Goal: Task Accomplishment & Management: Use online tool/utility

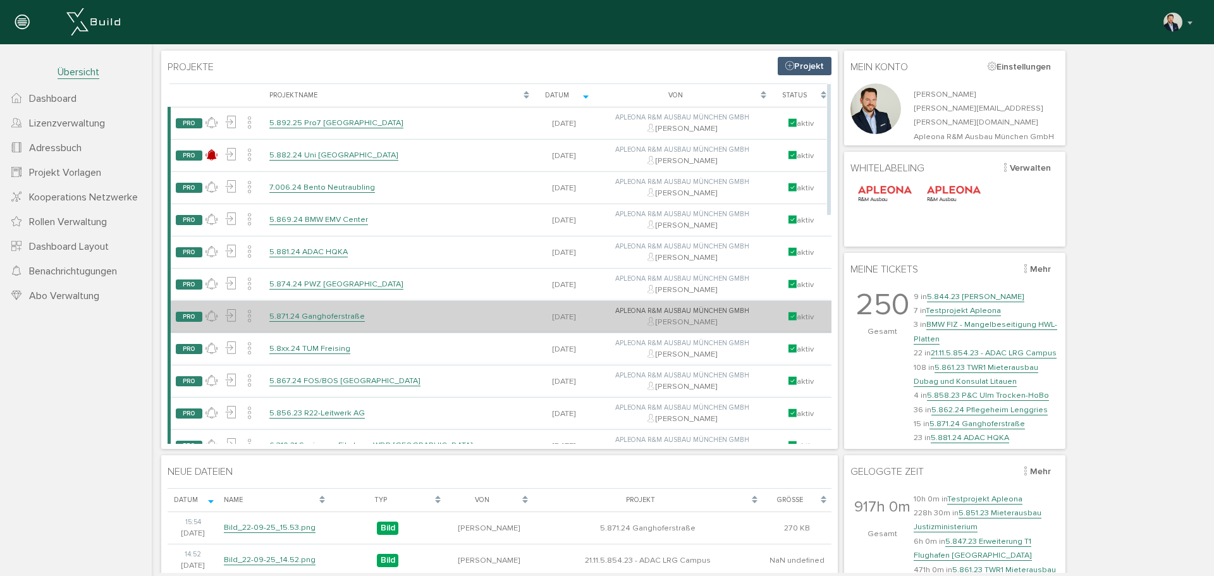
click at [320, 309] on td "5.871.24 Ganghoferstraße" at bounding box center [399, 316] width 270 height 32
click at [320, 315] on link "5.871.24 Ganghoferstraße" at bounding box center [316, 316] width 95 height 11
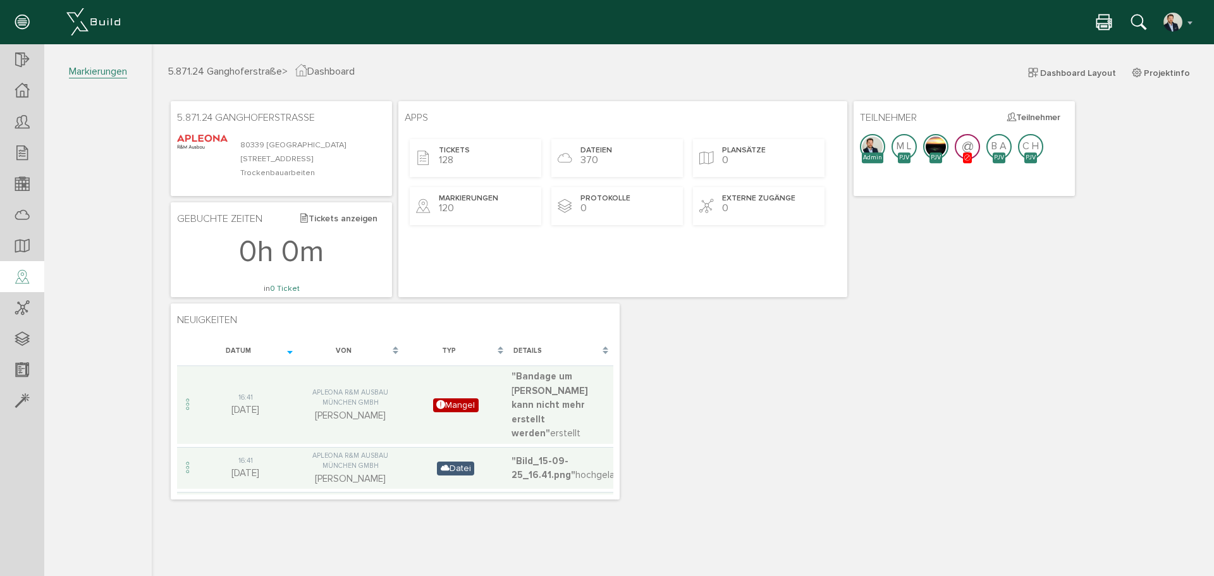
click at [21, 276] on icon at bounding box center [22, 278] width 14 height 18
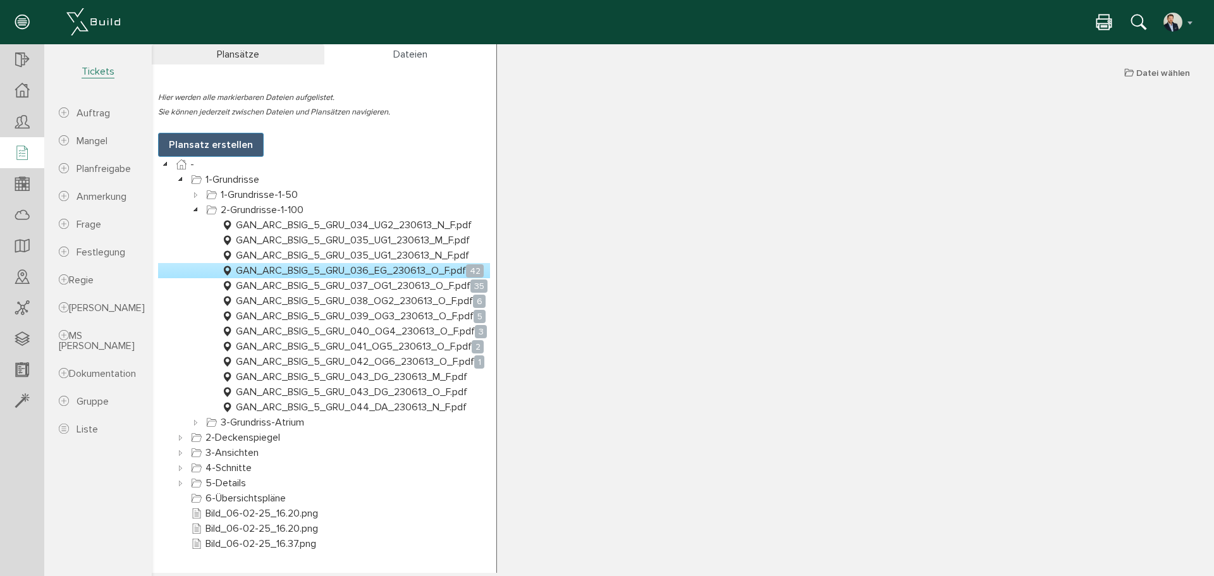
click at [23, 154] on icon at bounding box center [22, 154] width 14 height 18
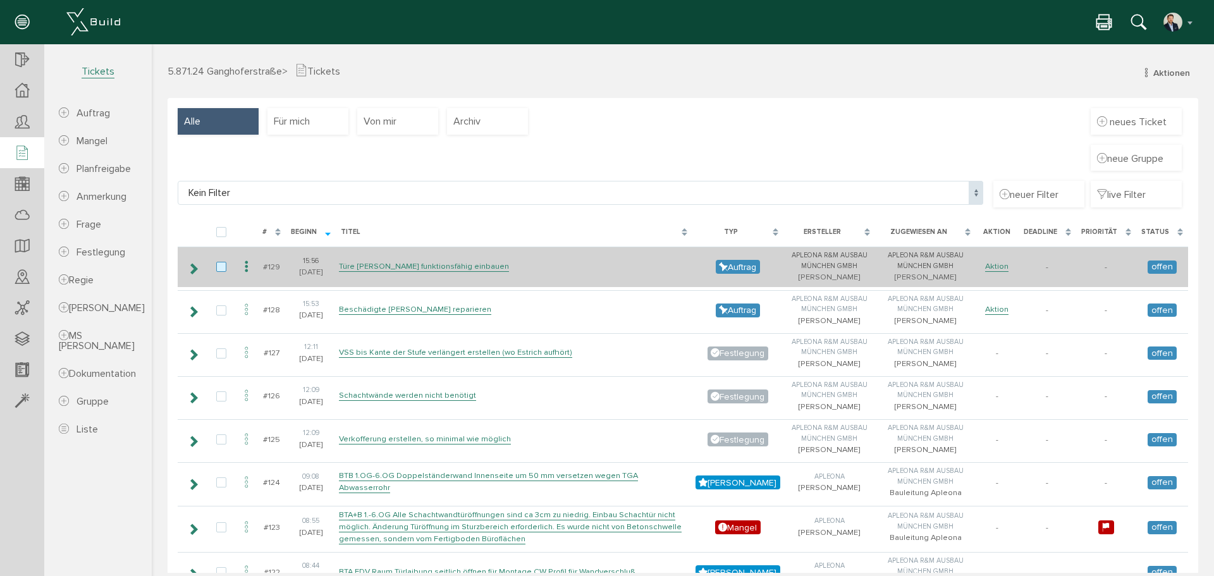
click at [221, 265] on label at bounding box center [223, 267] width 15 height 11
click at [221, 265] on input "checkbox" at bounding box center [220, 266] width 8 height 8
checkbox input "true"
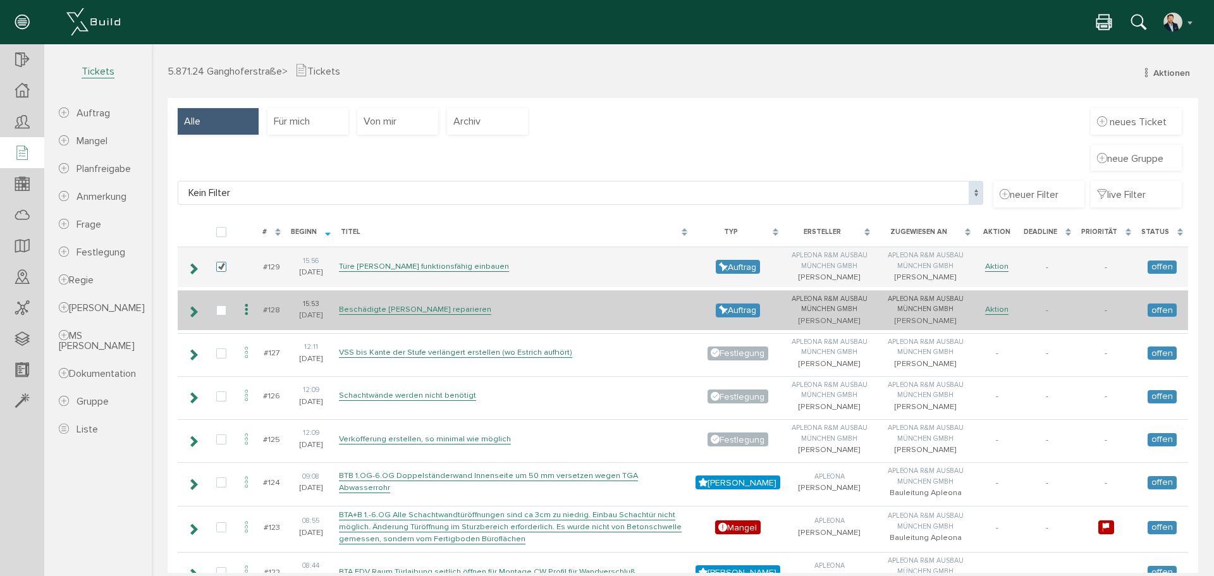
click at [220, 318] on td at bounding box center [221, 310] width 29 height 40
click at [220, 313] on label at bounding box center [223, 310] width 15 height 11
click at [220, 313] on input "checkbox" at bounding box center [220, 309] width 8 height 8
checkbox input "true"
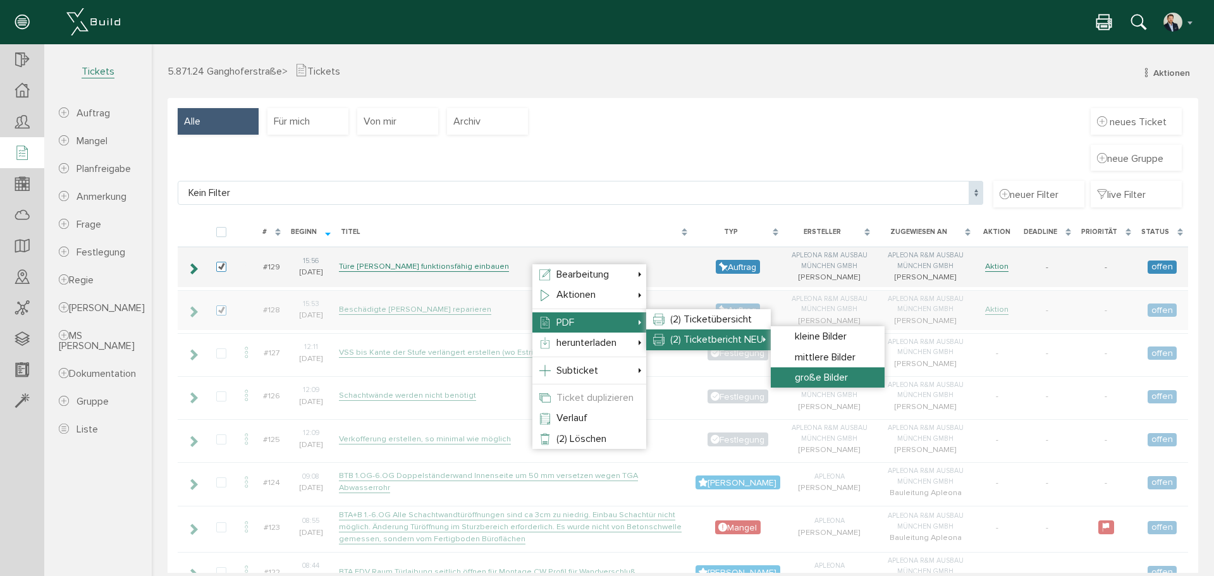
click at [825, 375] on span "große Bilder" at bounding box center [820, 377] width 53 height 13
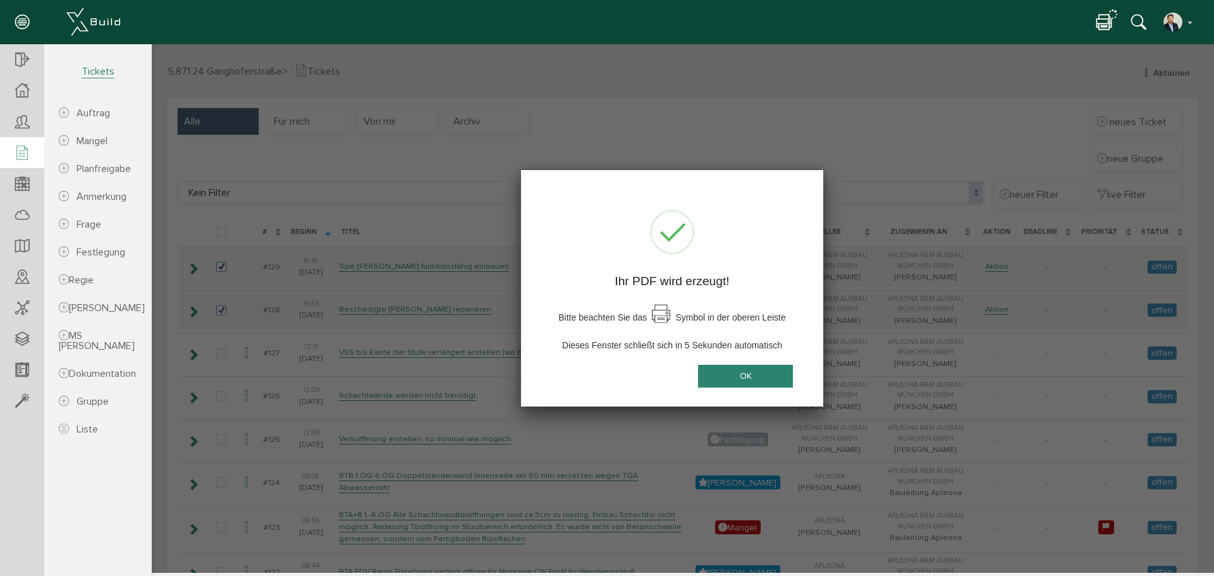
click at [730, 377] on button "OK" at bounding box center [745, 376] width 95 height 23
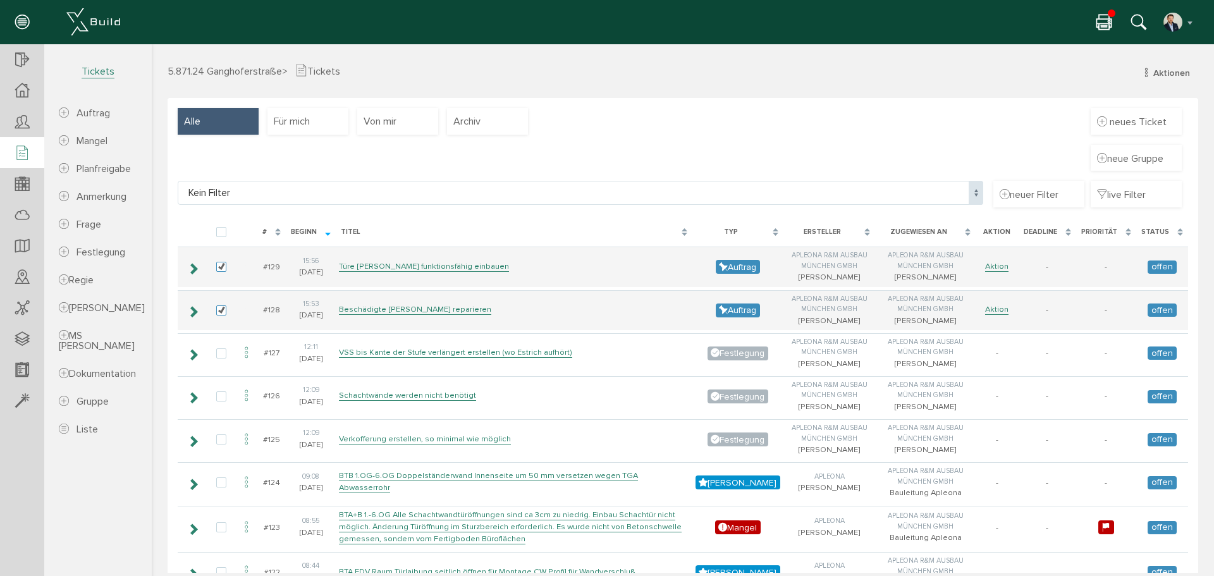
click at [1102, 16] on icon at bounding box center [1103, 23] width 15 height 18
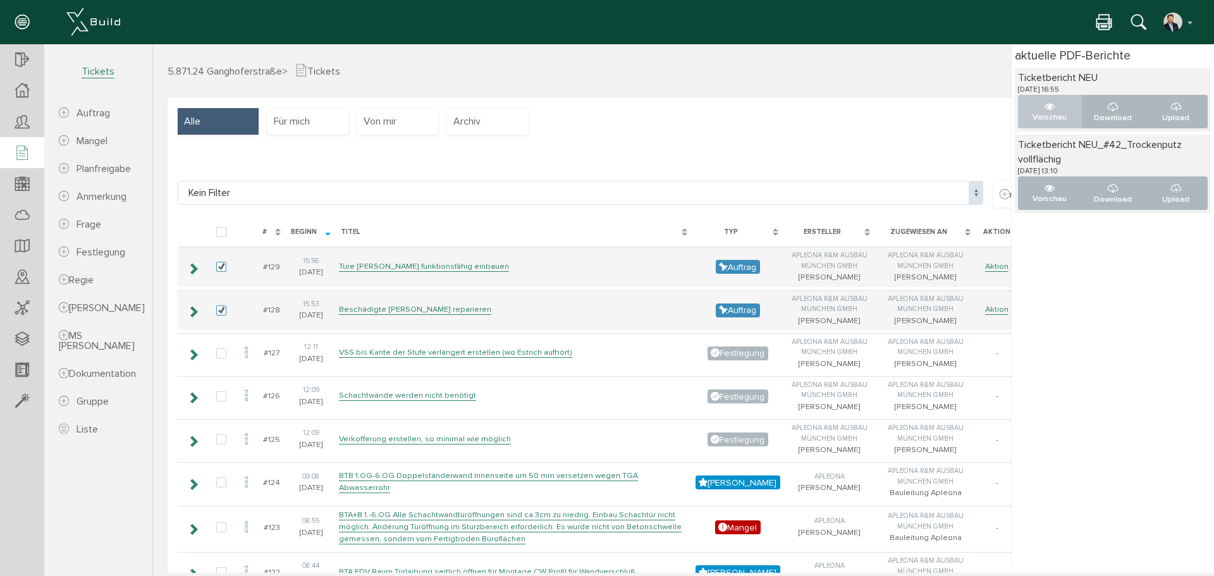
click at [1044, 109] on icon "..." at bounding box center [1049, 107] width 10 height 10
click at [1101, 19] on icon at bounding box center [1103, 23] width 15 height 18
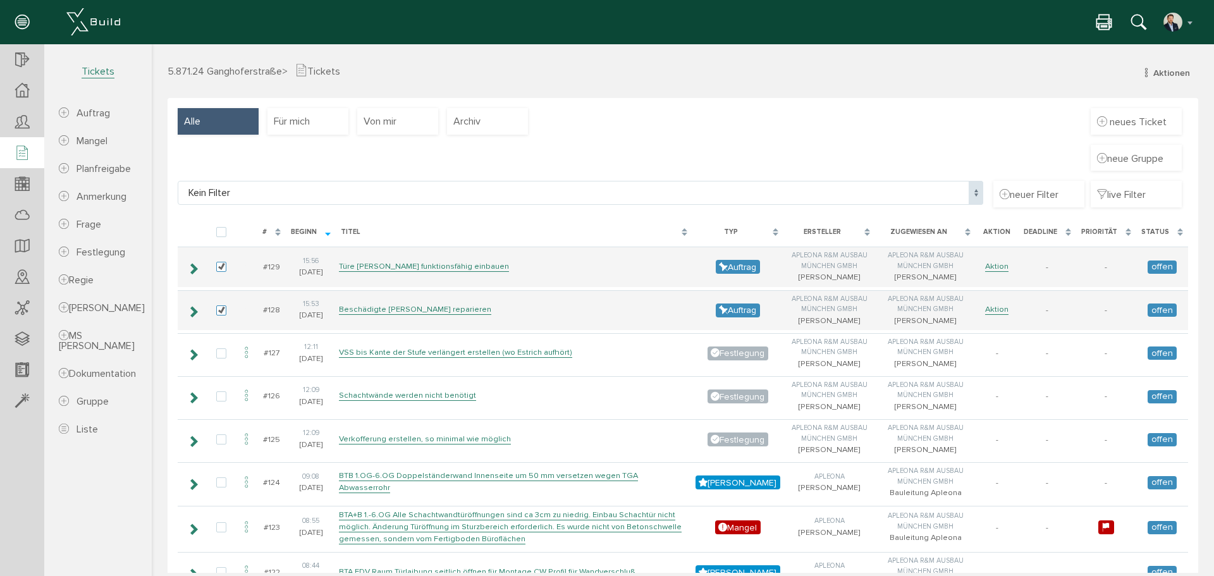
click at [792, 61] on div "5.871.24 Ganghoferstraße > Tickets Aktionen neuer Auftrag neuer [PERSON_NAME] n…" at bounding box center [683, 308] width 1062 height 528
